Goal: Information Seeking & Learning: Learn about a topic

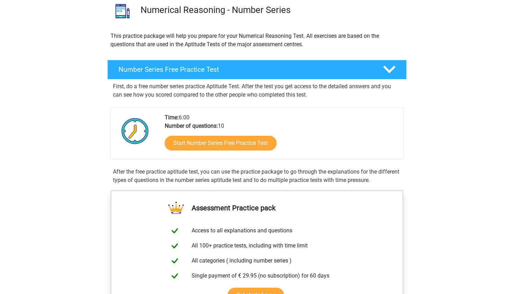
scroll to position [57, 0]
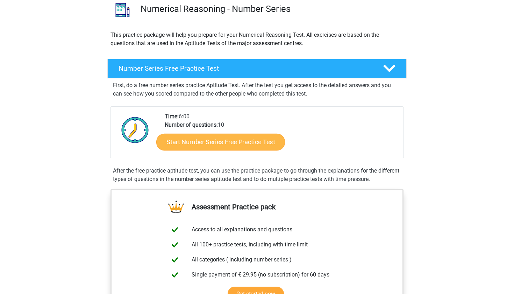
click at [188, 146] on link "Start Number Series Free Practice Test" at bounding box center [220, 141] width 129 height 17
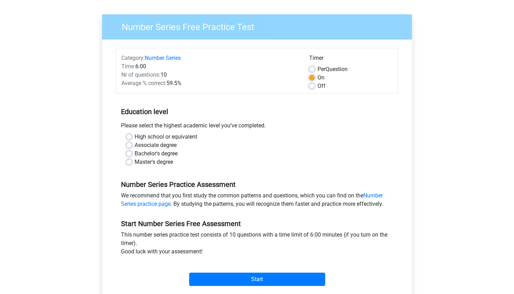
scroll to position [45, 0]
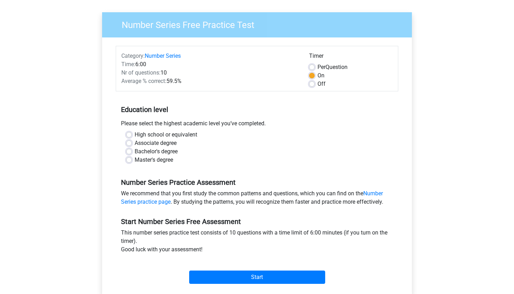
click at [164, 150] on label "Bachelor's degree" at bounding box center [156, 151] width 43 height 8
click at [132, 150] on input "Bachelor's degree" at bounding box center [129, 150] width 6 height 7
radio input "true"
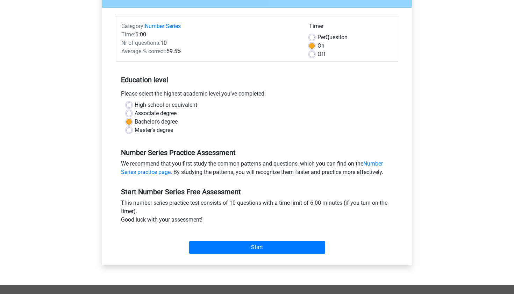
scroll to position [75, 0]
click at [318, 52] on label "Off" at bounding box center [322, 54] width 8 height 8
click at [311, 52] on input "Off" at bounding box center [312, 53] width 6 height 7
radio input "true"
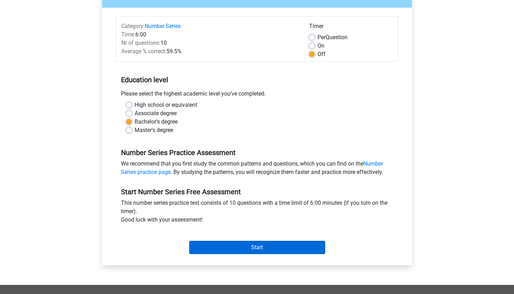
click at [214, 247] on input "Start" at bounding box center [257, 247] width 136 height 13
click at [155, 106] on label "High school or equivalent" at bounding box center [166, 105] width 63 height 8
click at [132, 106] on input "High school or equivalent" at bounding box center [129, 104] width 6 height 7
radio input "true"
click at [238, 250] on input "Start" at bounding box center [257, 247] width 136 height 13
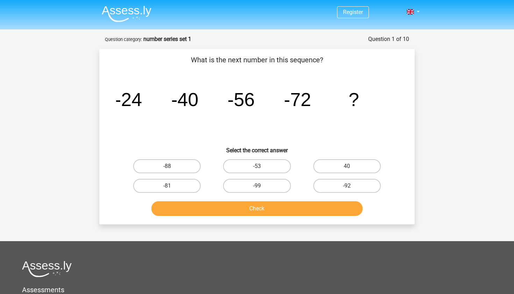
click at [251, 67] on div "What is the next number in this sequence? image/svg+xml -24 -40 -56 -72 ? Selec…" at bounding box center [257, 137] width 310 height 164
click at [423, 56] on div "Register Nederlands English" at bounding box center [257, 213] width 514 height 426
click at [174, 160] on label "-88" at bounding box center [167, 166] width 68 height 14
click at [172, 166] on input "-88" at bounding box center [169, 168] width 5 height 5
radio input "true"
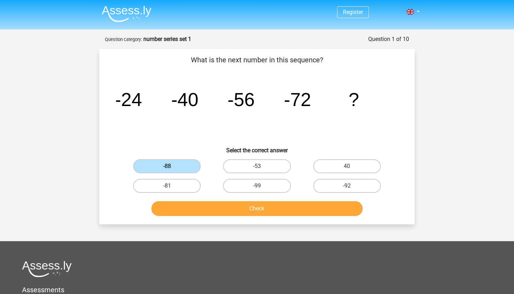
click at [231, 208] on button "Check" at bounding box center [258, 208] width 212 height 15
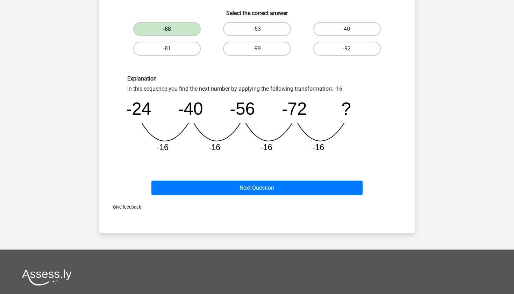
scroll to position [150, 0]
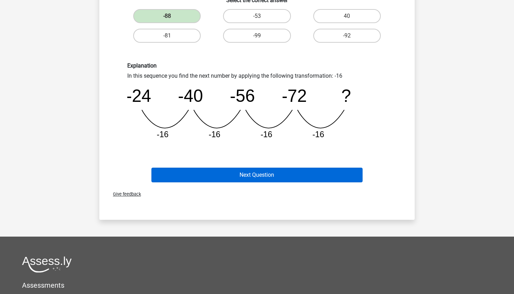
click at [242, 178] on button "Next Question" at bounding box center [258, 175] width 212 height 15
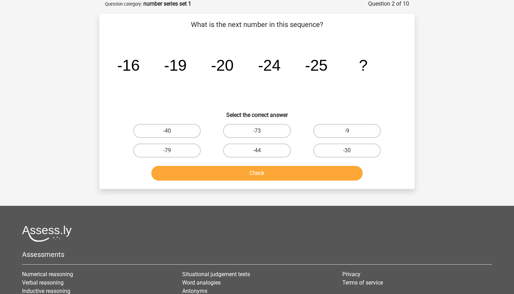
scroll to position [35, 0]
click at [337, 147] on label "-30" at bounding box center [348, 151] width 68 height 14
click at [347, 151] on input "-30" at bounding box center [349, 153] width 5 height 5
radio input "true"
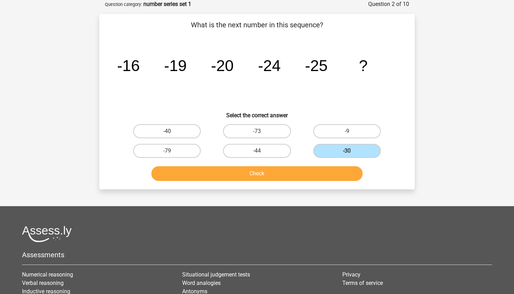
click at [327, 171] on button "Check" at bounding box center [258, 173] width 212 height 15
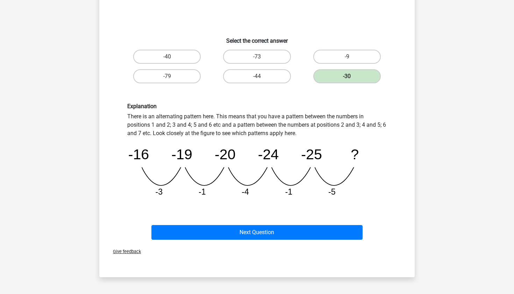
scroll to position [111, 0]
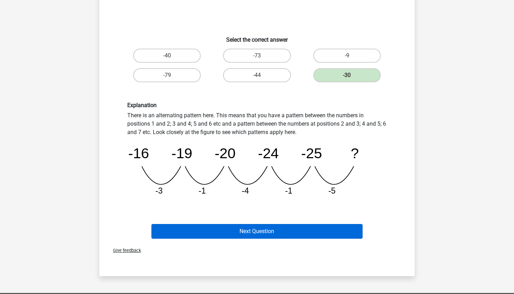
click at [283, 234] on button "Next Question" at bounding box center [258, 231] width 212 height 15
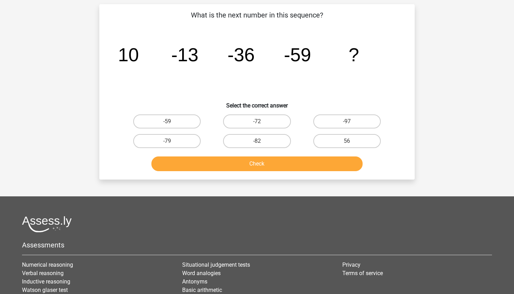
scroll to position [35, 0]
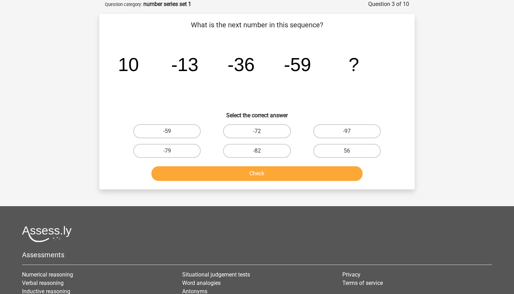
click at [259, 132] on input "-72" at bounding box center [259, 133] width 5 height 5
radio input "true"
click at [250, 175] on button "Check" at bounding box center [258, 173] width 212 height 15
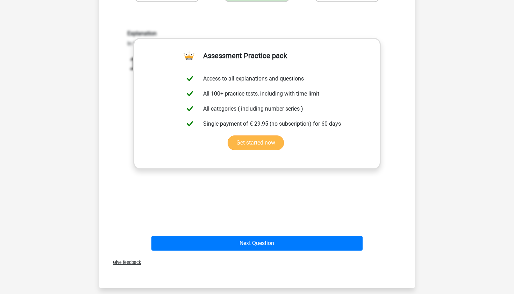
scroll to position [193, 0]
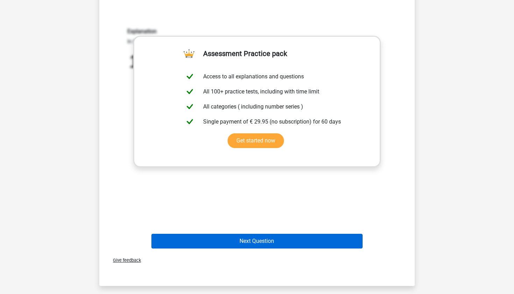
click at [258, 244] on button "Next Question" at bounding box center [258, 241] width 212 height 15
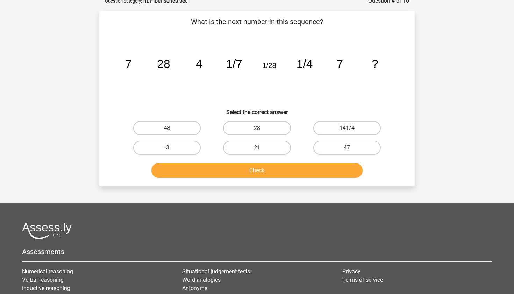
scroll to position [35, 0]
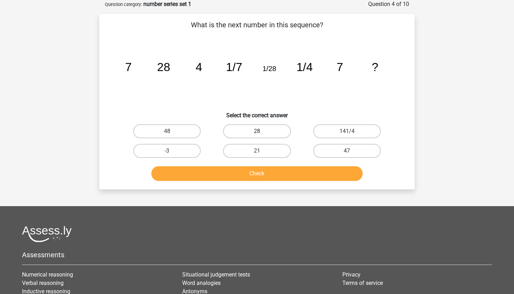
click at [279, 129] on label "28" at bounding box center [257, 131] width 68 height 14
click at [262, 131] on input "28" at bounding box center [259, 133] width 5 height 5
radio input "true"
click at [279, 169] on button "Check" at bounding box center [258, 173] width 212 height 15
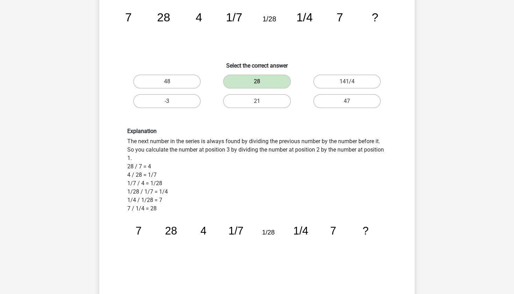
scroll to position [84, 0]
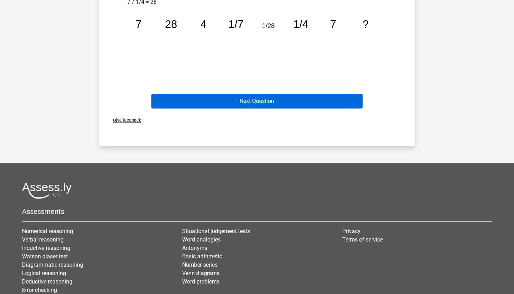
click at [232, 107] on button "Next Question" at bounding box center [258, 101] width 212 height 15
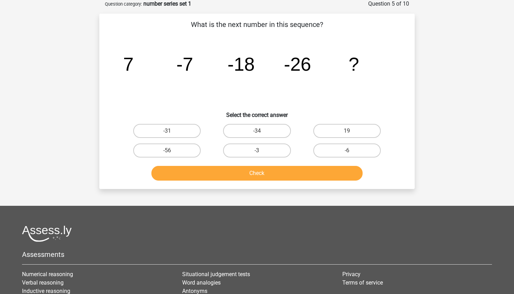
scroll to position [35, 0]
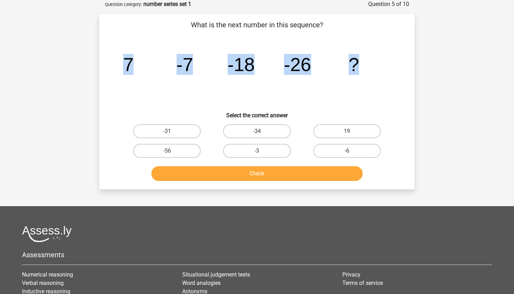
click at [232, 104] on div "What is the next number in this sequence? image/svg+xml 7 -7 -18 -26 ? Select t…" at bounding box center [257, 102] width 310 height 164
click at [250, 37] on icon "image/svg+xml 7 -7 -18 -26 ?" at bounding box center [257, 71] width 282 height 71
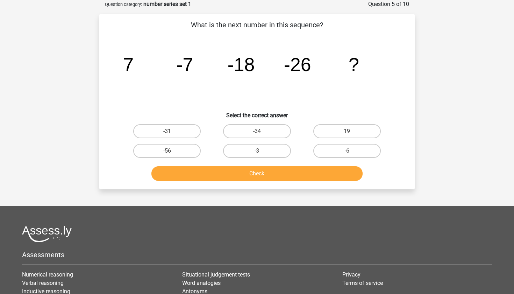
click at [388, 59] on icon "image/svg+xml 7 -7 -18 -26 ?" at bounding box center [257, 71] width 282 height 71
click at [150, 124] on label "-31" at bounding box center [167, 131] width 68 height 14
click at [167, 131] on input "-31" at bounding box center [169, 133] width 5 height 5
radio input "true"
click at [190, 177] on button "Check" at bounding box center [258, 173] width 212 height 15
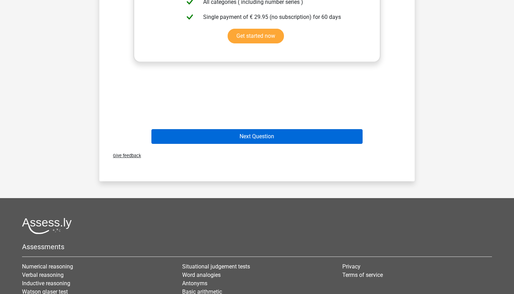
click at [195, 139] on button "Next Question" at bounding box center [258, 136] width 212 height 15
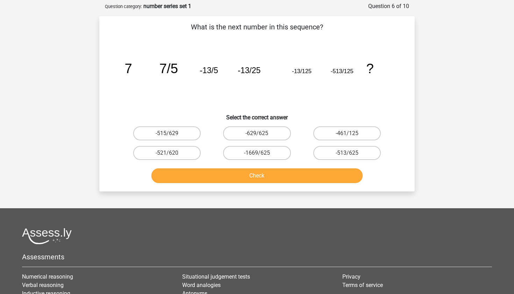
scroll to position [30, 0]
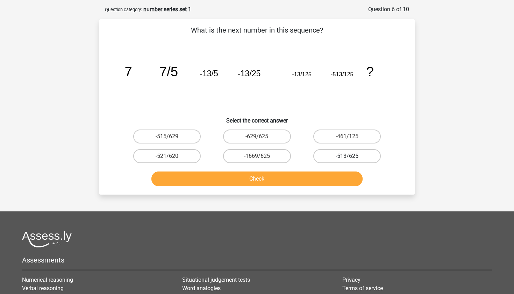
click at [335, 159] on label "-513/625" at bounding box center [348, 156] width 68 height 14
click at [347, 159] on input "-513/625" at bounding box center [349, 158] width 5 height 5
radio input "true"
click at [322, 176] on button "Check" at bounding box center [258, 178] width 212 height 15
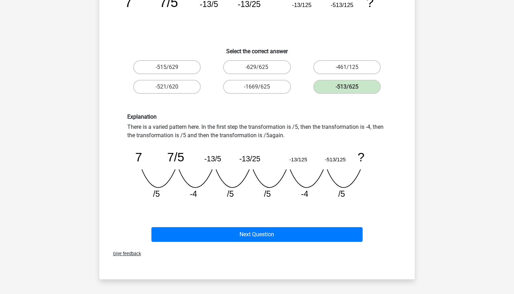
scroll to position [101, 0]
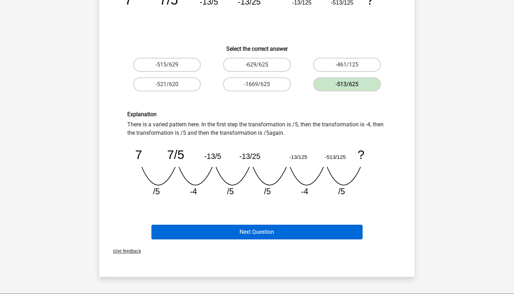
click at [243, 234] on button "Next Question" at bounding box center [258, 232] width 212 height 15
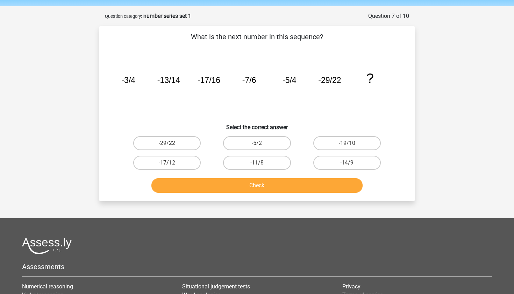
scroll to position [22, 0]
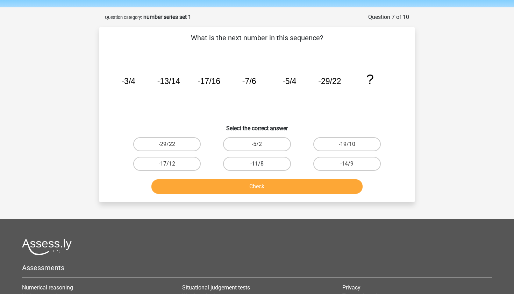
click at [240, 160] on label "-11/8" at bounding box center [257, 164] width 68 height 14
click at [257, 164] on input "-11/8" at bounding box center [259, 166] width 5 height 5
radio input "true"
click at [247, 184] on button "Check" at bounding box center [258, 186] width 212 height 15
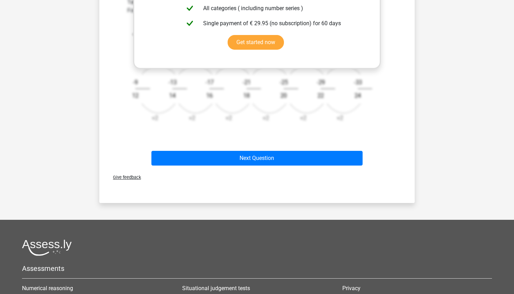
scroll to position [303, 0]
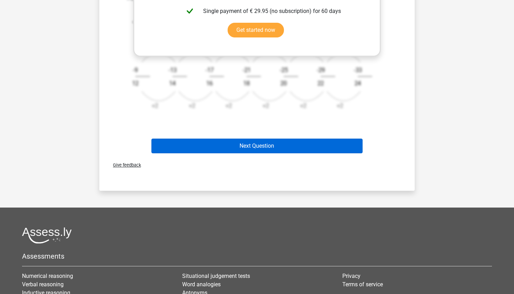
click at [239, 150] on button "Next Question" at bounding box center [258, 146] width 212 height 15
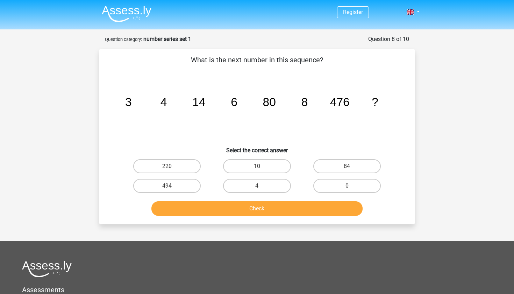
scroll to position [0, 0]
click at [265, 162] on label "10" at bounding box center [257, 166] width 68 height 14
click at [262, 166] on input "10" at bounding box center [259, 168] width 5 height 5
radio input "true"
click at [251, 213] on button "Check" at bounding box center [258, 208] width 212 height 15
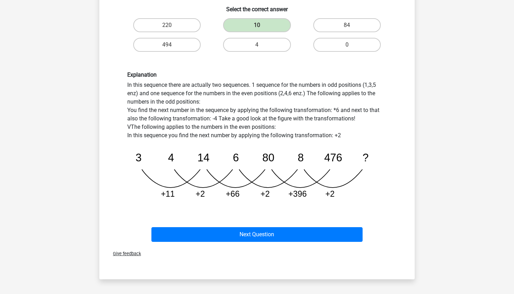
scroll to position [145, 0]
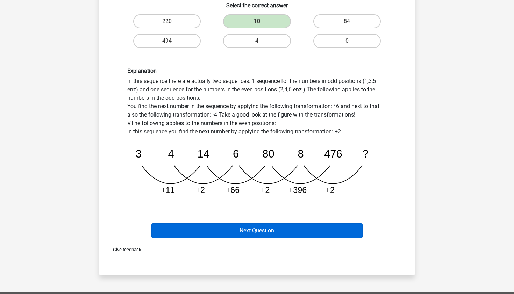
click at [239, 231] on button "Next Question" at bounding box center [258, 230] width 212 height 15
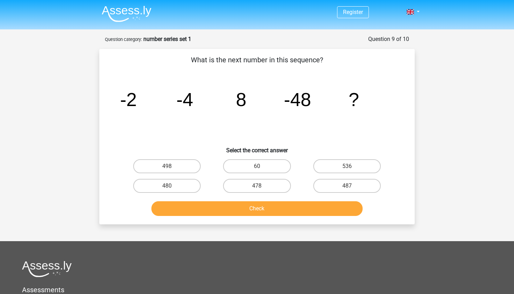
scroll to position [0, 0]
click at [254, 167] on label "60" at bounding box center [257, 166] width 68 height 14
click at [257, 167] on input "60" at bounding box center [259, 168] width 5 height 5
radio input "true"
click at [230, 209] on button "Check" at bounding box center [258, 208] width 212 height 15
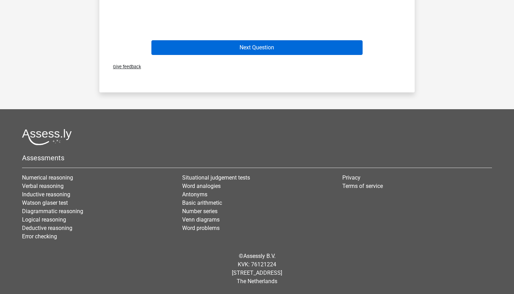
click at [259, 48] on button "Next Question" at bounding box center [258, 47] width 212 height 15
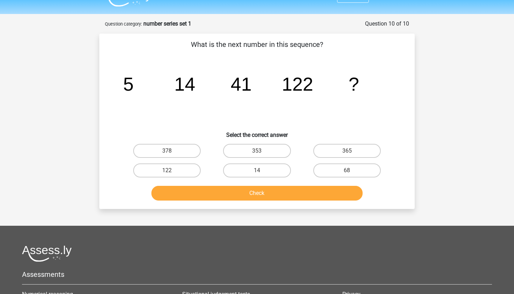
scroll to position [15, 0]
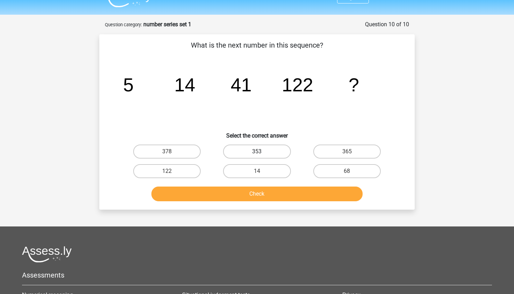
click at [250, 148] on label "353" at bounding box center [257, 152] width 68 height 14
click at [257, 152] on input "353" at bounding box center [259, 154] width 5 height 5
radio input "true"
click at [339, 147] on label "365" at bounding box center [348, 152] width 68 height 14
click at [347, 152] on input "365" at bounding box center [349, 154] width 5 height 5
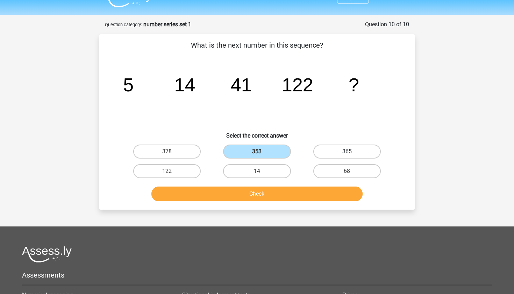
radio input "true"
click at [297, 195] on button "Check" at bounding box center [258, 194] width 212 height 15
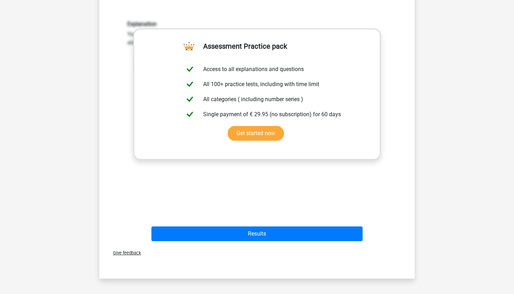
scroll to position [237, 0]
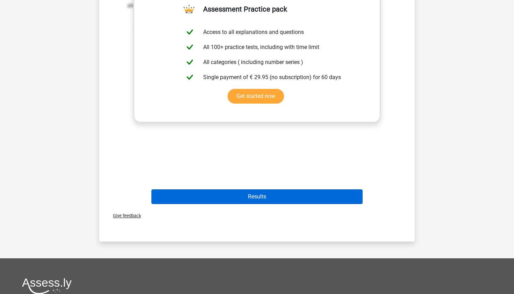
click at [288, 195] on button "Results" at bounding box center [258, 196] width 212 height 15
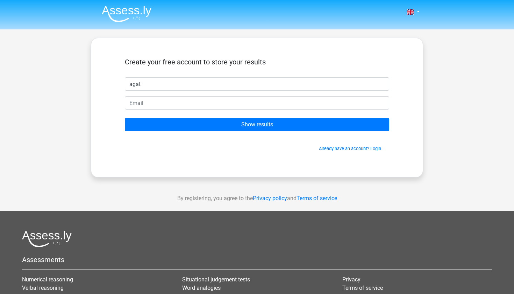
type input "agata"
